Goal: Check status: Check status

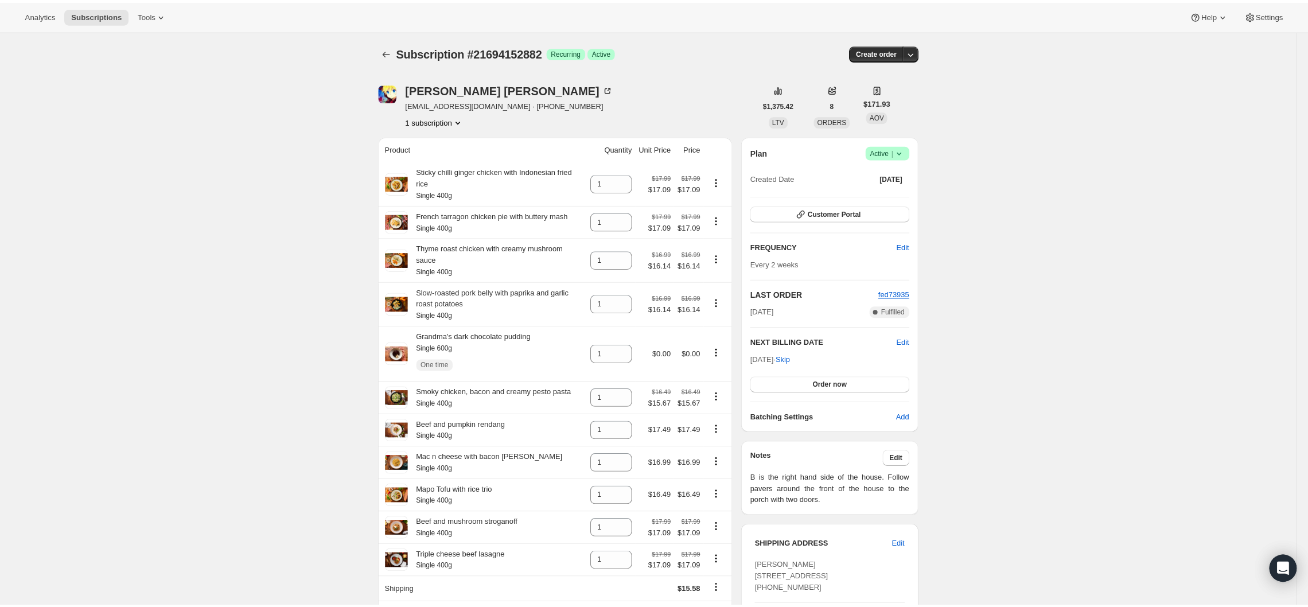
scroll to position [229, 0]
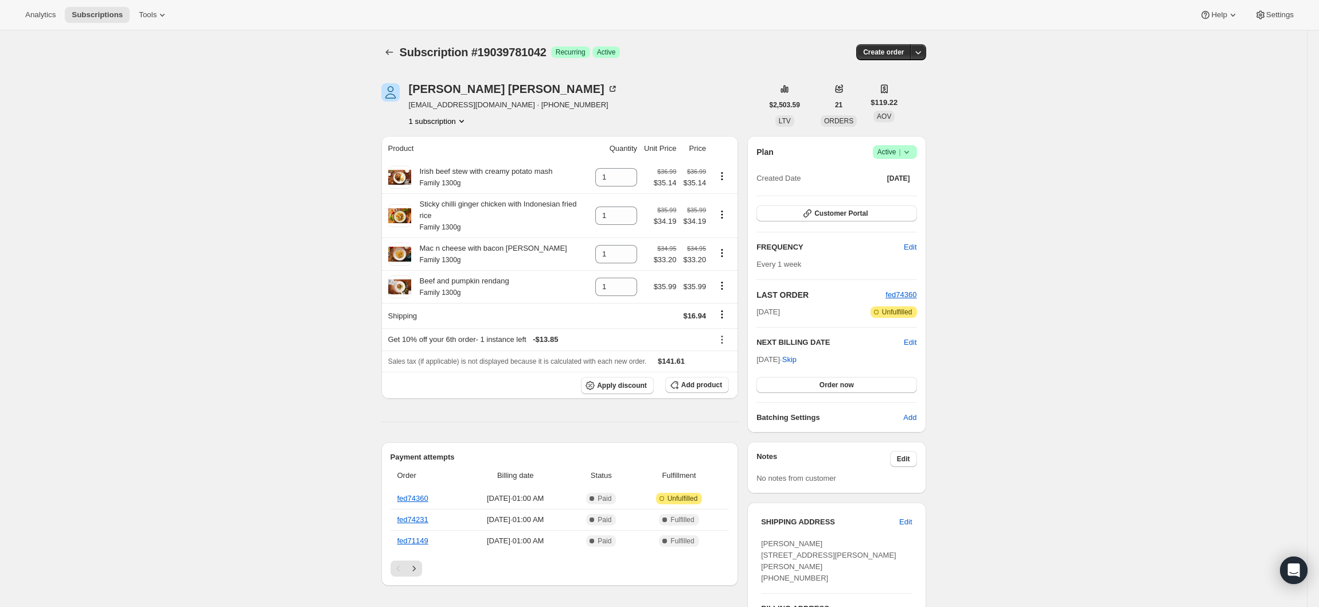
click at [388, 61] on div "Subscription #19039781042. This page is ready Subscription #19039781042 Success…" at bounding box center [653, 52] width 545 height 44
click at [381, 44] on button "Subscriptions" at bounding box center [389, 52] width 16 height 16
